Goal: Task Accomplishment & Management: Manage account settings

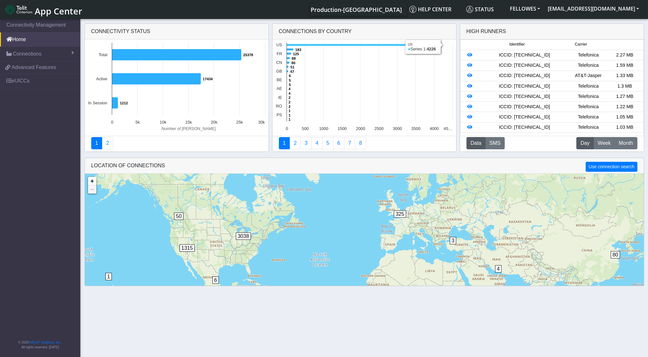
click at [301, 45] on icon at bounding box center [364, 45] width 156 height 2
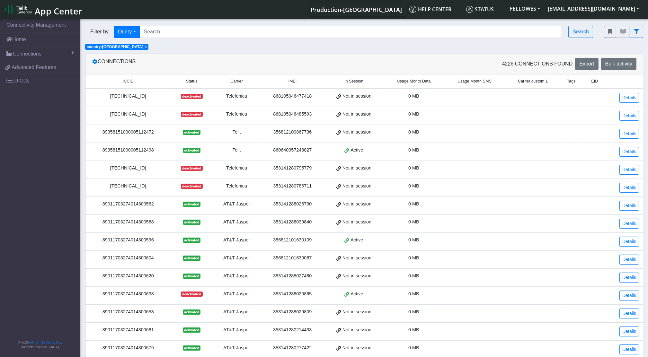
click at [402, 83] on span "Usage Month Data" at bounding box center [413, 81] width 34 height 6
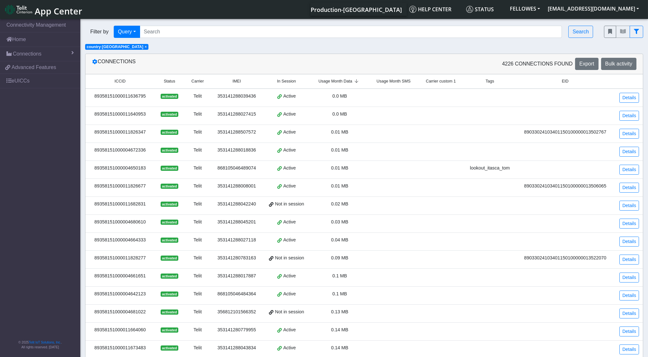
click at [344, 81] on span "Usage Month Data" at bounding box center [335, 81] width 34 height 6
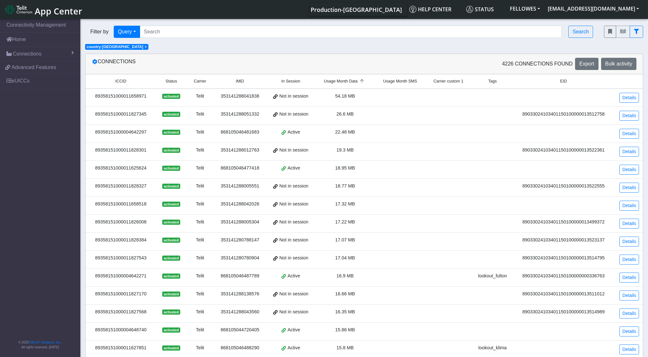
click at [115, 95] on div "89358151000011658971" at bounding box center [120, 96] width 63 height 7
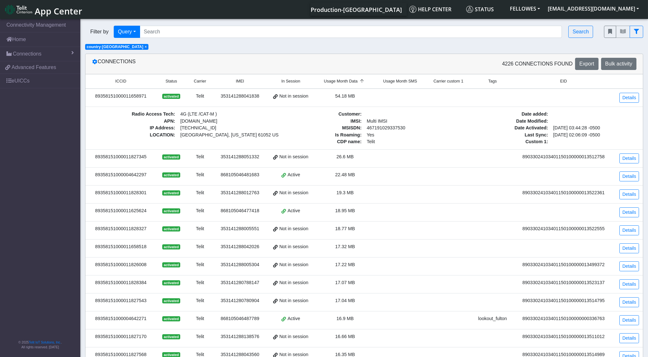
click at [233, 98] on div "353141288041838" at bounding box center [239, 96] width 45 height 7
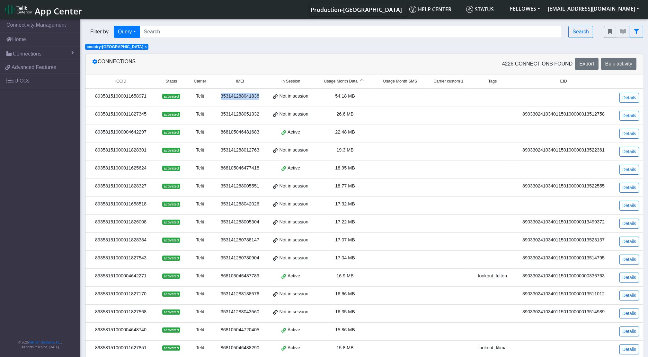
click at [233, 98] on div "353141288041838" at bounding box center [239, 96] width 45 height 7
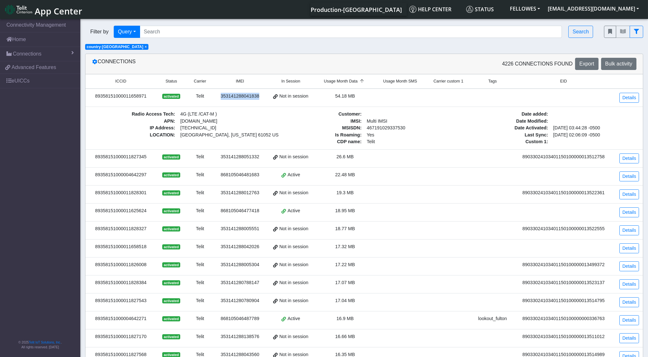
copy div "353141288041838"
click at [630, 100] on link "Details" at bounding box center [629, 98] width 20 height 10
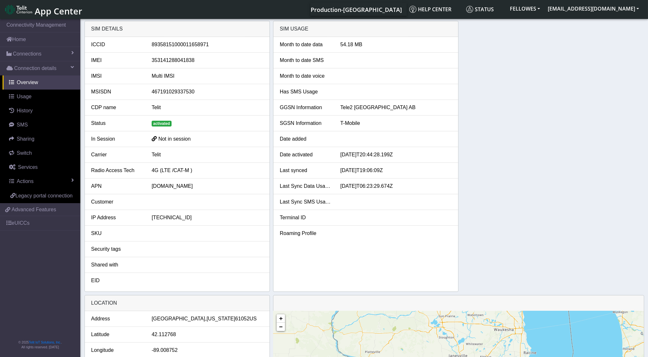
click at [169, 39] on li "ICCID [TECHNICAL_ID]" at bounding box center [177, 45] width 185 height 16
click at [160, 62] on div "353141288041838" at bounding box center [207, 60] width 121 height 8
copy div "353141288041838"
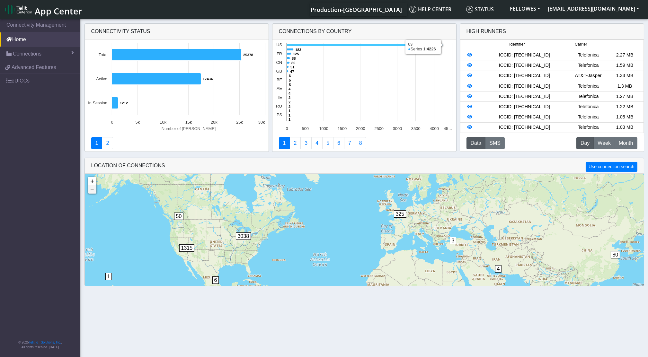
click at [346, 44] on icon at bounding box center [364, 45] width 156 height 2
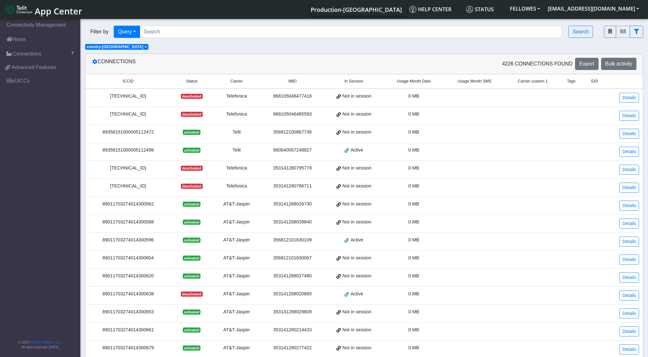
click at [406, 81] on span "Usage Month Data" at bounding box center [413, 81] width 34 height 6
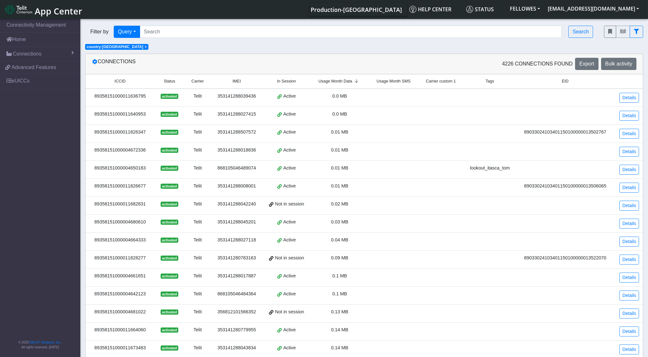
click at [406, 81] on span "Usage Month SMS" at bounding box center [393, 81] width 34 height 6
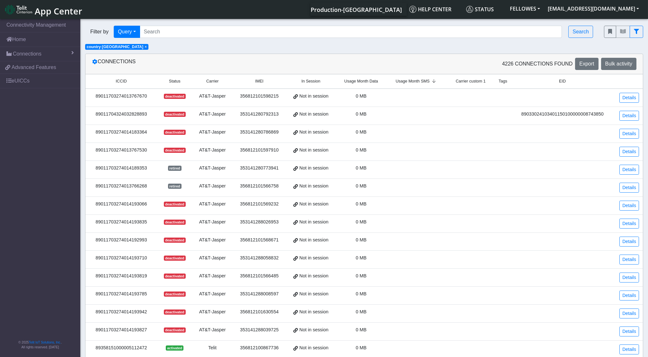
click at [370, 83] on span "Usage Month Data" at bounding box center [361, 81] width 34 height 6
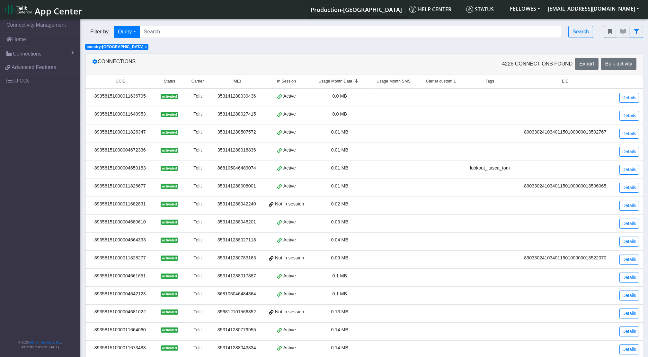
click at [338, 79] on span "Usage Month Data" at bounding box center [335, 81] width 34 height 6
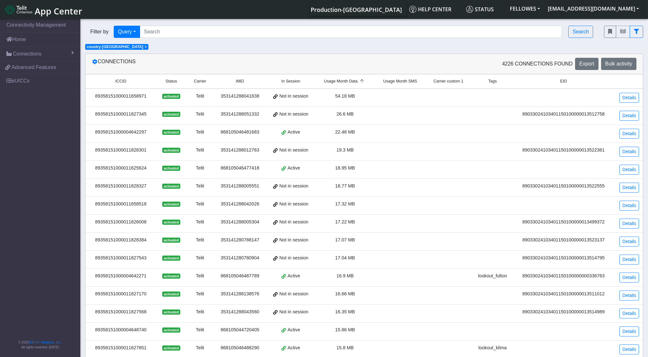
click at [243, 94] on div "353141288041838" at bounding box center [239, 96] width 45 height 7
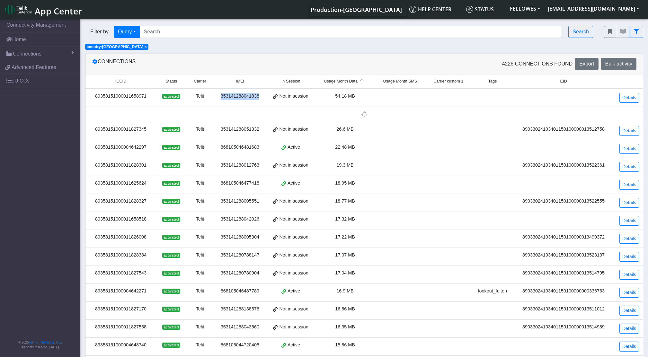
click at [243, 94] on div "353141288041838" at bounding box center [239, 96] width 45 height 7
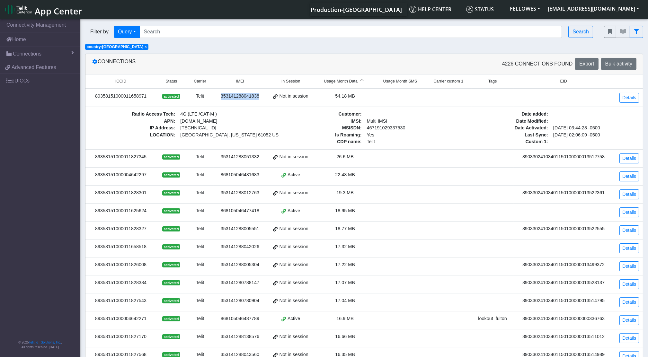
copy div "353141288041838"
click at [632, 104] on td "Details" at bounding box center [628, 98] width 30 height 18
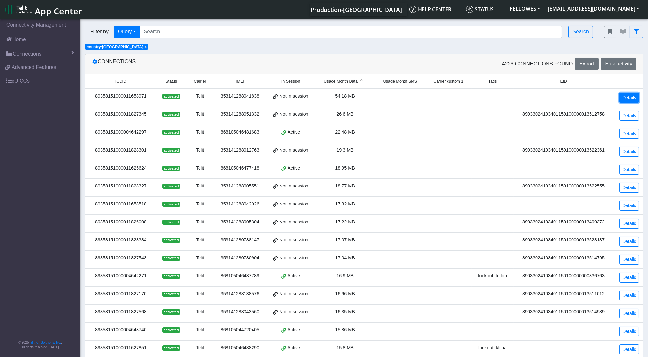
click at [628, 96] on link "Details" at bounding box center [629, 98] width 20 height 10
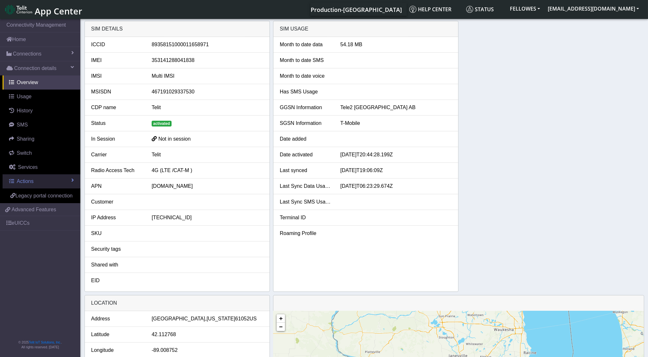
click at [58, 179] on link "Actions" at bounding box center [42, 181] width 78 height 14
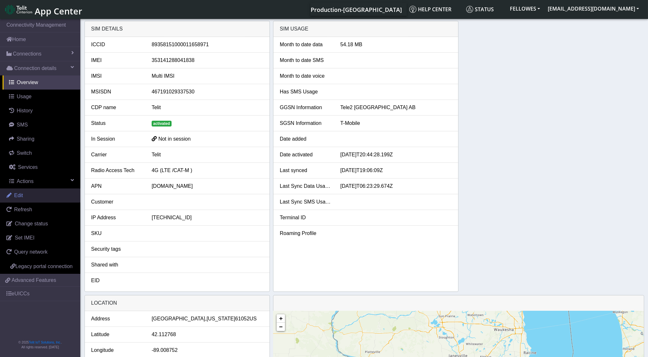
click at [35, 196] on link "Edit" at bounding box center [40, 195] width 80 height 14
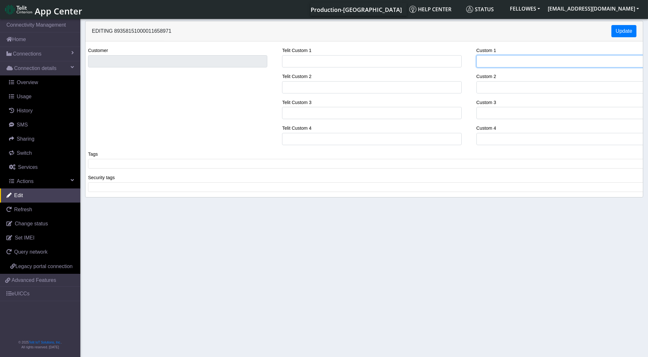
click at [521, 60] on input "Custom 1" at bounding box center [565, 61] width 179 height 12
type input "p"
type input "signal_rework_update"
click at [618, 32] on button "Update" at bounding box center [623, 31] width 25 height 12
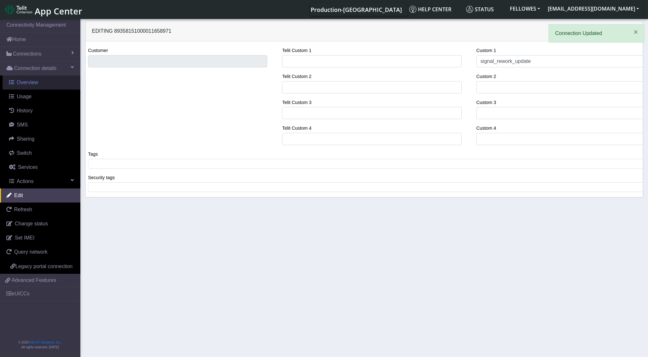
click at [38, 81] on link "Overview" at bounding box center [42, 82] width 78 height 14
